Goal: Information Seeking & Learning: Compare options

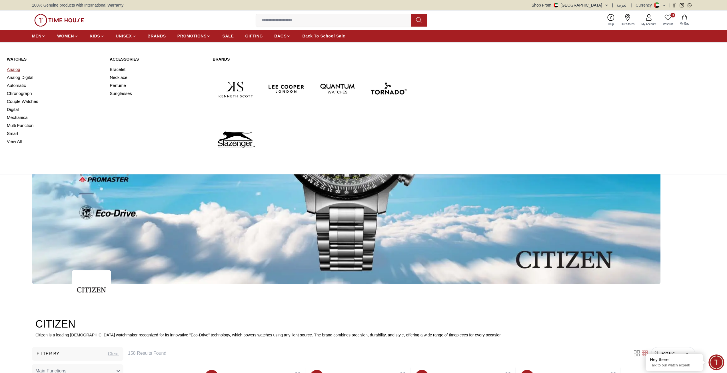
click at [14, 69] on link "Analog" at bounding box center [55, 69] width 96 height 8
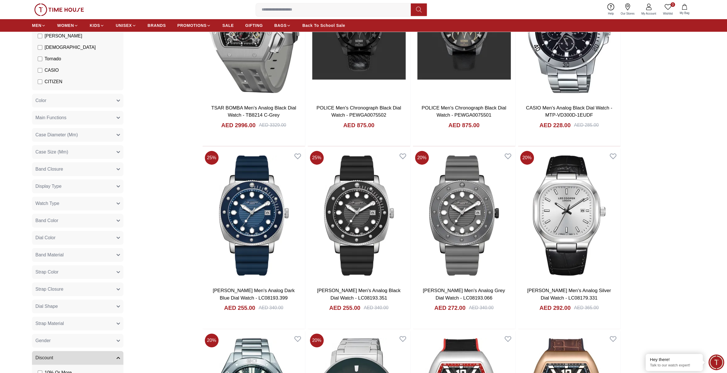
scroll to position [114, 0]
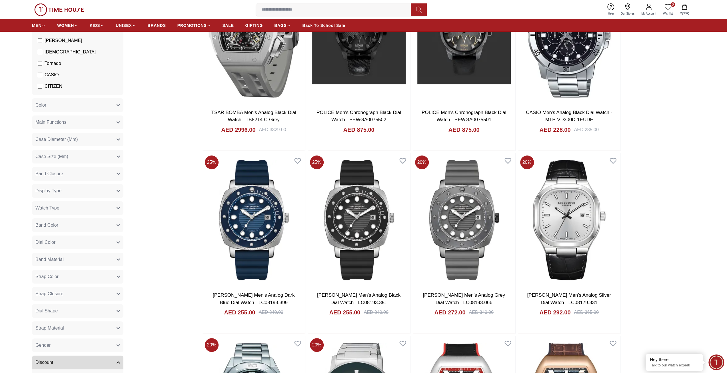
click at [112, 345] on button "Gender" at bounding box center [77, 345] width 91 height 14
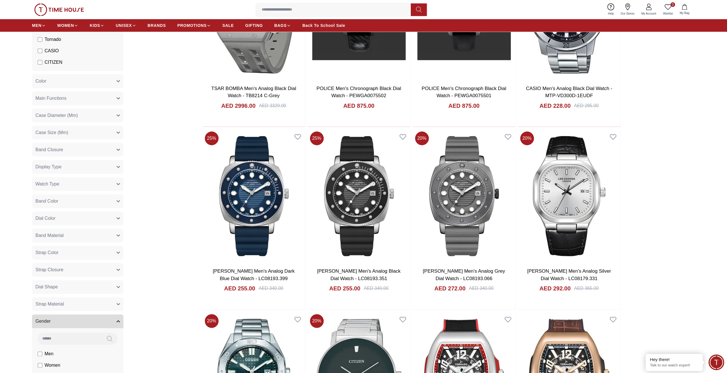
scroll to position [171, 0]
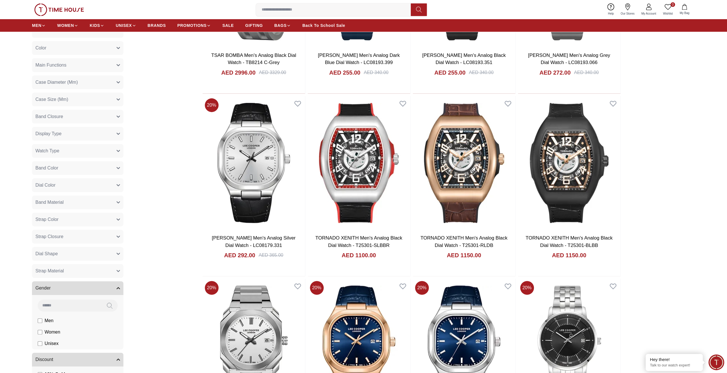
click at [110, 131] on button "Display Type" at bounding box center [77, 134] width 91 height 14
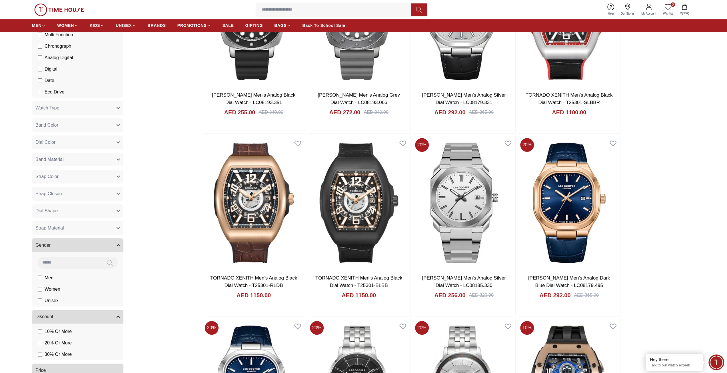
scroll to position [428, 0]
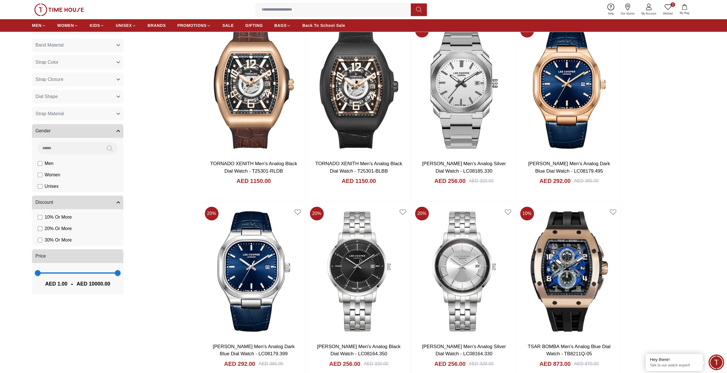
type input "****"
click at [81, 272] on span "1 5358" at bounding box center [78, 272] width 80 height 9
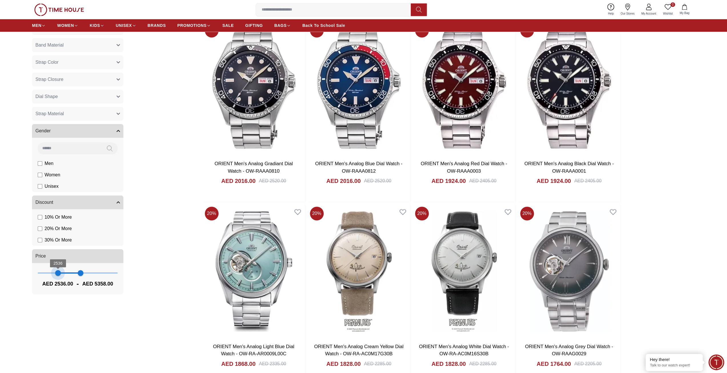
click at [58, 272] on span "2536 5358" at bounding box center [78, 272] width 80 height 9
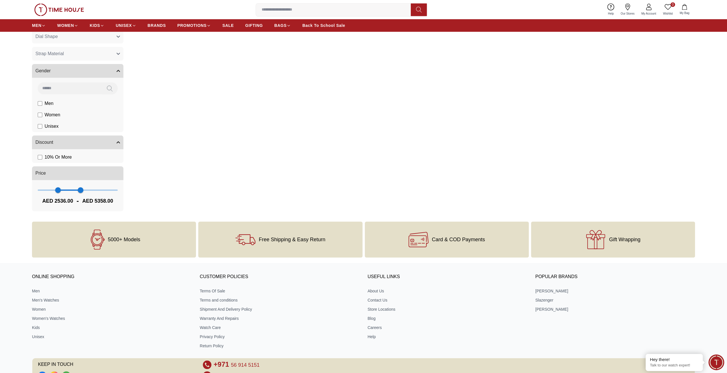
scroll to position [368, 0]
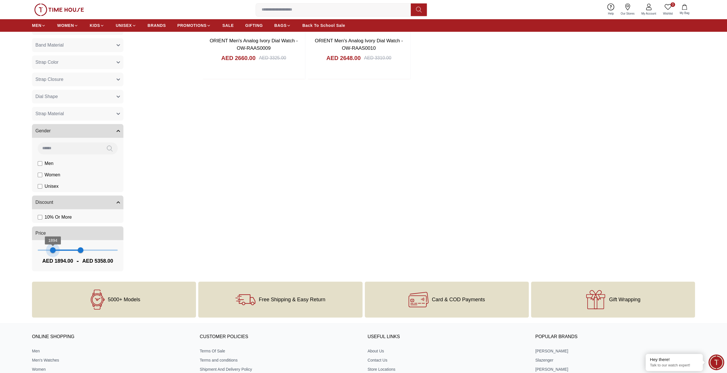
type input "*"
drag, startPoint x: 58, startPoint y: 251, endPoint x: 25, endPoint y: 251, distance: 33.4
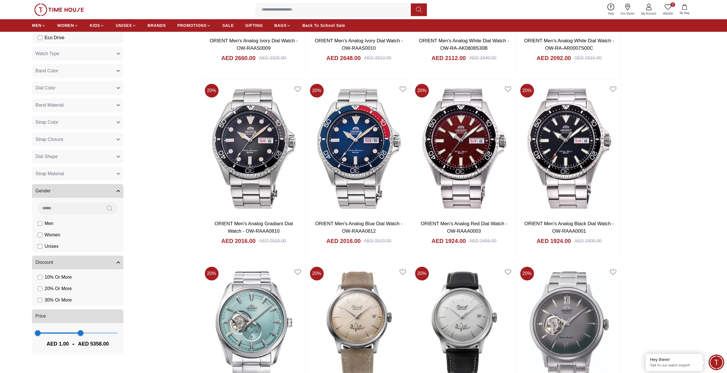
scroll to position [428, 0]
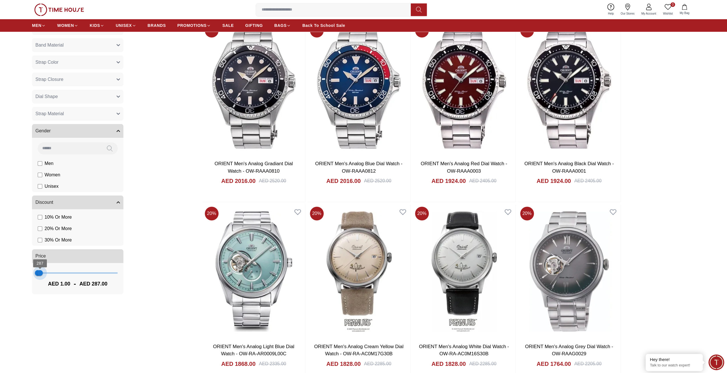
type input "***"
drag, startPoint x: 79, startPoint y: 272, endPoint x: 41, endPoint y: 269, distance: 38.3
click at [41, 270] on span "358" at bounding box center [41, 273] width 6 height 6
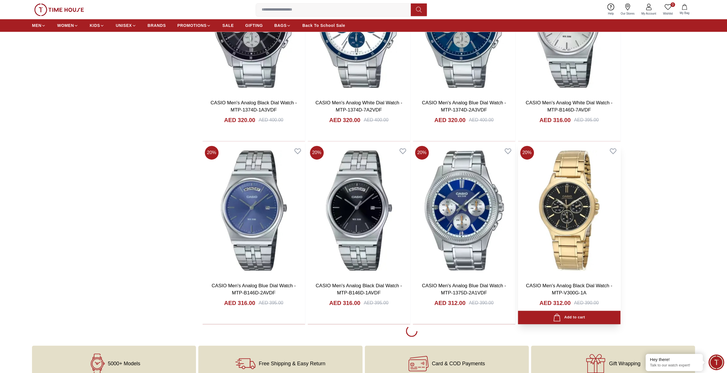
scroll to position [751, 0]
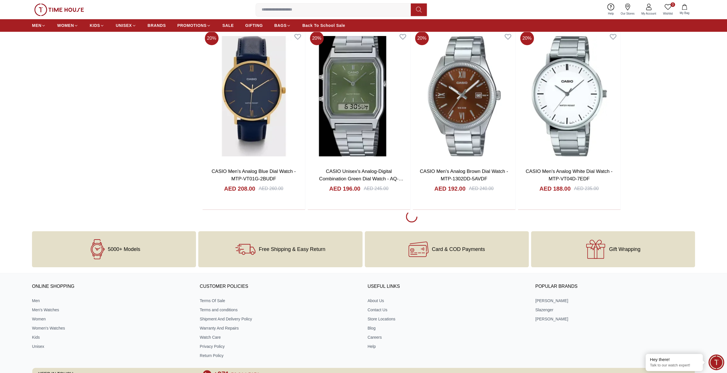
scroll to position [2683, 0]
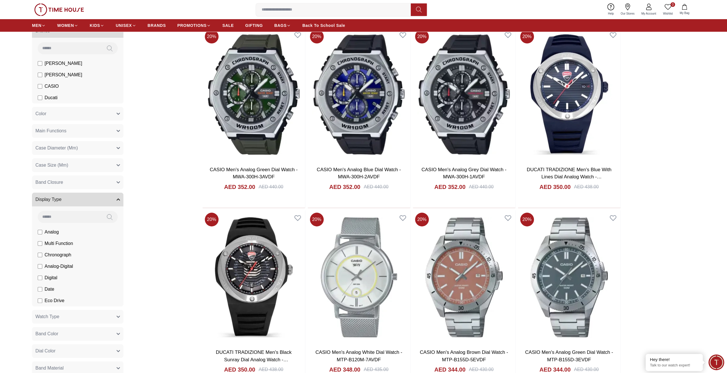
scroll to position [143, 0]
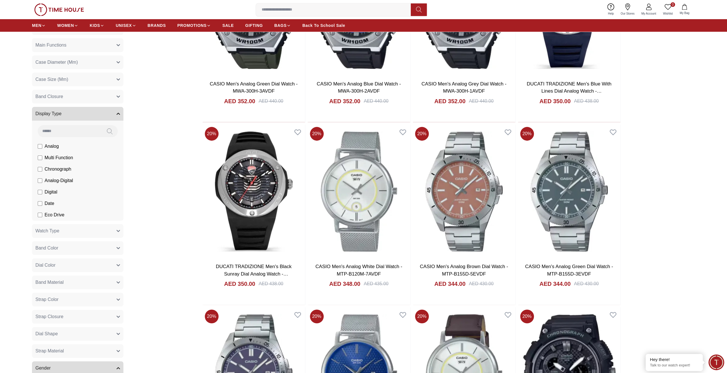
click at [114, 297] on button "Strap Color" at bounding box center [77, 299] width 91 height 14
click at [102, 232] on button "Watch Type" at bounding box center [77, 231] width 91 height 14
